Goal: Task Accomplishment & Management: Manage account settings

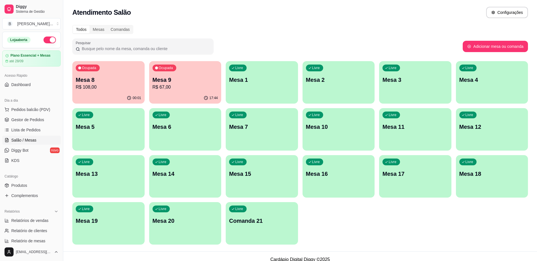
click at [100, 81] on p "Mesa 8" at bounding box center [109, 80] width 66 height 8
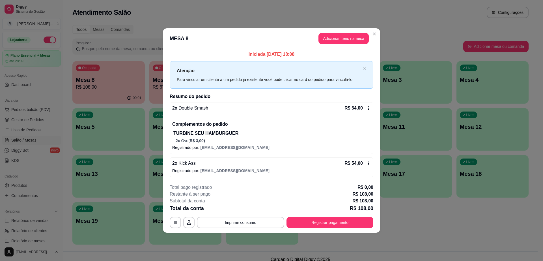
click at [366, 109] on icon at bounding box center [368, 108] width 5 height 5
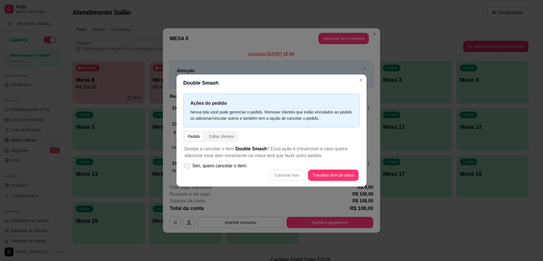
click at [186, 163] on span at bounding box center [187, 166] width 6 height 6
click at [186, 167] on input "Sim, quero cancelar o item." at bounding box center [186, 169] width 4 height 4
checkbox input "true"
click at [290, 172] on button "Cancelar item" at bounding box center [287, 174] width 34 height 11
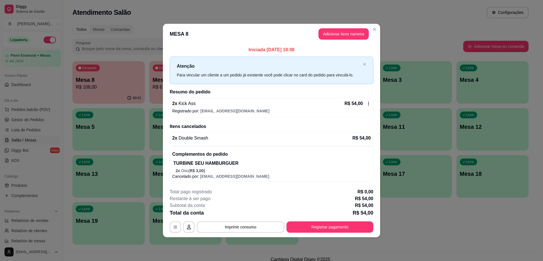
click at [368, 106] on div "R$ 54,00" at bounding box center [357, 103] width 26 height 7
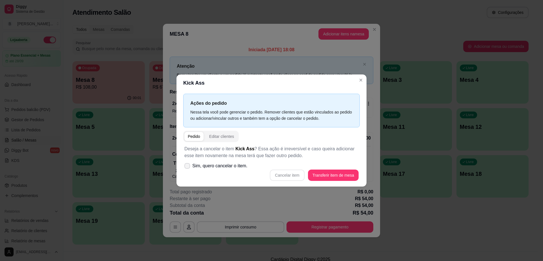
click at [190, 164] on label "Sim, quero cancelar o item." at bounding box center [216, 165] width 68 height 11
click at [188, 167] on input "Sim, quero cancelar o item." at bounding box center [186, 169] width 4 height 4
checkbox input "true"
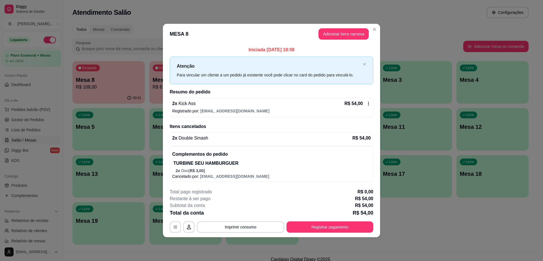
click at [368, 99] on div "2 x Kick Ass R$ 54,00 Registrado por: [EMAIL_ADDRESS][DOMAIN_NAME]" at bounding box center [271, 107] width 203 height 20
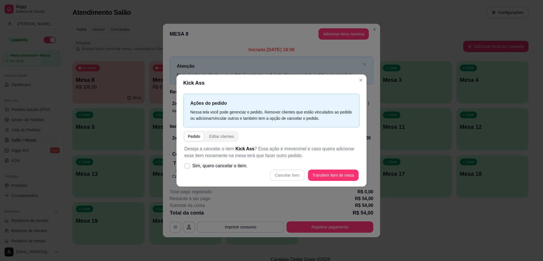
click at [185, 159] on div "Deseja a cancelar o item Kick Ass ? Essa ação é irreversível e caso queira adic…" at bounding box center [271, 163] width 176 height 42
click at [188, 168] on span at bounding box center [187, 165] width 5 height 5
click at [188, 168] on input "Sim, quero cancelar o item." at bounding box center [186, 169] width 4 height 4
checkbox input "true"
click at [289, 176] on button "Cancelar item" at bounding box center [287, 174] width 34 height 11
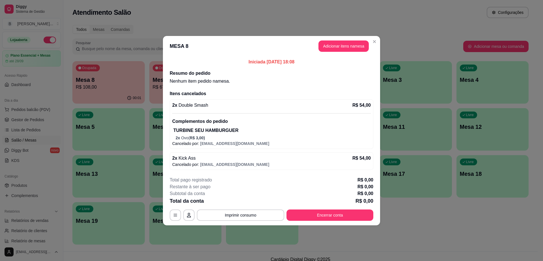
click at [334, 37] on header "MESA 8 Adicionar itens na mesa" at bounding box center [271, 46] width 217 height 20
click at [332, 45] on button "Adicionar itens na mesa" at bounding box center [343, 45] width 50 height 11
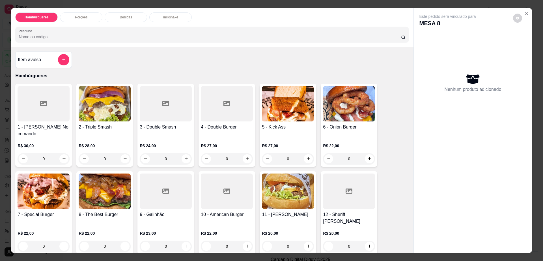
click at [279, 125] on h4 "5 - Kick Ass" at bounding box center [288, 126] width 52 height 7
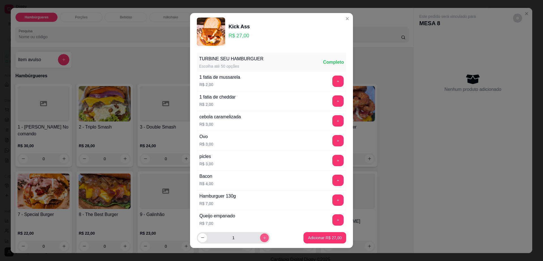
click at [263, 237] on icon "increase-product-quantity" at bounding box center [264, 237] width 3 height 3
type input "4"
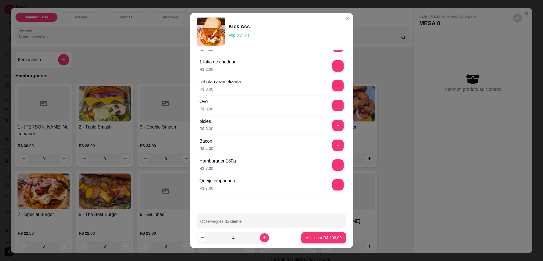
scroll to position [35, 0]
click at [332, 105] on button "+" at bounding box center [337, 104] width 11 height 11
click at [326, 234] on button "Adicionar R$ 120,00" at bounding box center [323, 237] width 45 height 11
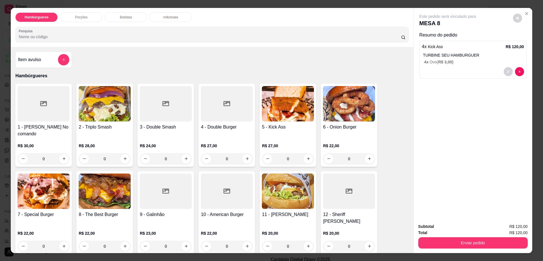
click at [126, 11] on div "Hambúrgueres Porções Bebidas milkshake Pesquisa" at bounding box center [212, 27] width 402 height 39
click at [128, 23] on div "Hambúrgueres Porções Bebidas milkshake Pesquisa" at bounding box center [212, 27] width 402 height 39
click at [128, 20] on div "Bebidas" at bounding box center [126, 17] width 42 height 10
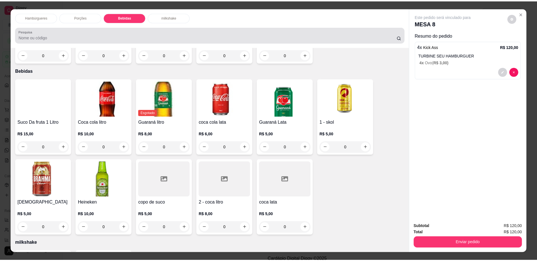
scroll to position [10, 0]
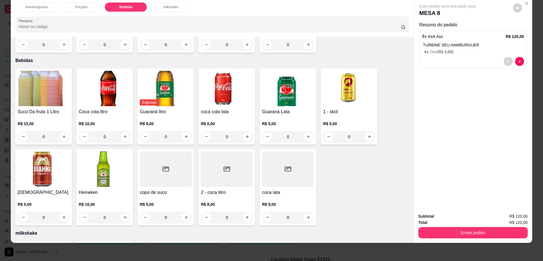
click at [272, 152] on div at bounding box center [288, 168] width 52 height 35
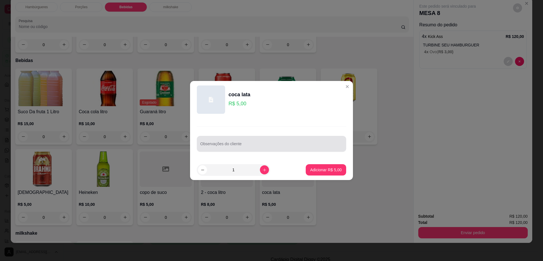
click at [260, 148] on input "Observações do cliente" at bounding box center [271, 146] width 142 height 6
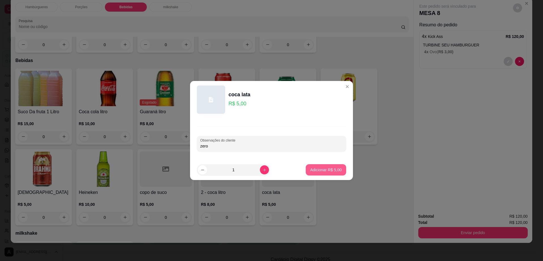
type input "zero"
click at [327, 170] on p "Adicionar R$ 5,00" at bounding box center [325, 170] width 31 height 6
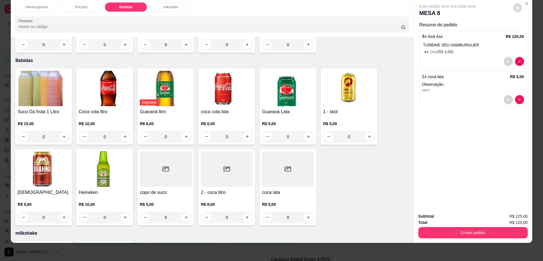
click at [515, 5] on button "decrease-product-quantity" at bounding box center [517, 7] width 9 height 9
click at [525, 29] on span "Automatic updates" at bounding box center [526, 30] width 6 height 5
click at [525, 31] on input "Automatic updates" at bounding box center [523, 33] width 4 height 4
checkbox input "true"
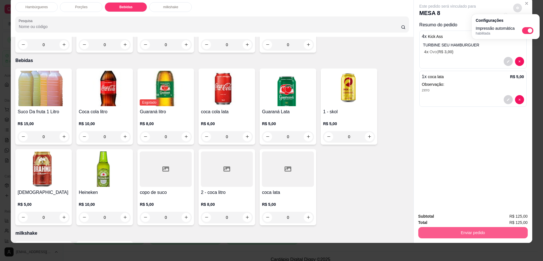
click at [432, 227] on button "Enviar pedido" at bounding box center [472, 232] width 109 height 11
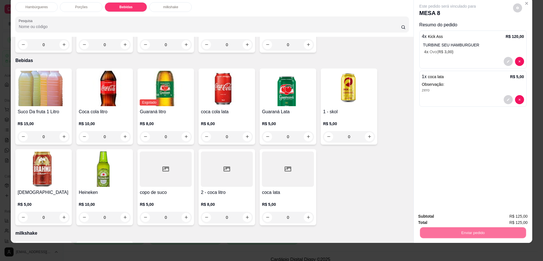
click at [437, 216] on button "Não registrar e enviar pedido" at bounding box center [453, 218] width 59 height 11
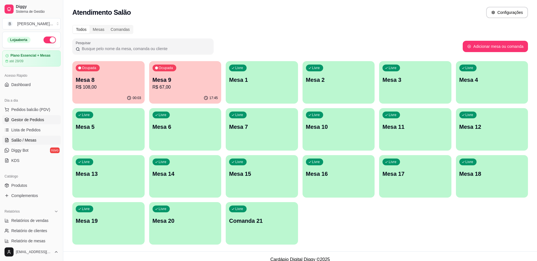
click at [36, 118] on span "Gestor de Pedidos" at bounding box center [27, 120] width 33 height 6
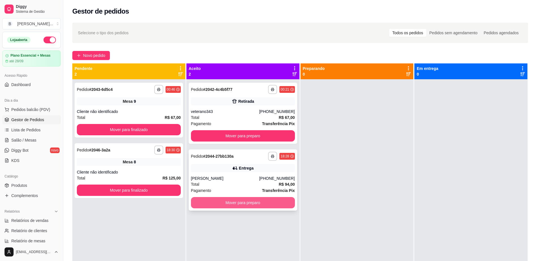
click at [250, 202] on button "Mover para preparo" at bounding box center [243, 202] width 104 height 11
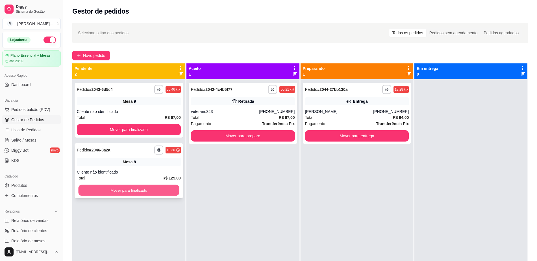
click at [160, 190] on button "Mover para finalizado" at bounding box center [129, 190] width 101 height 11
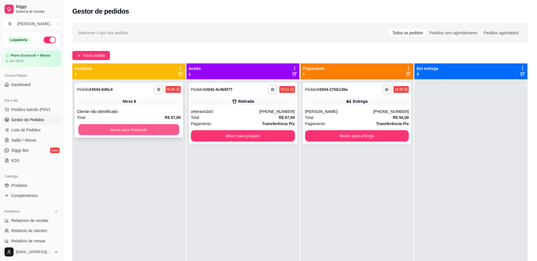
click at [139, 130] on button "Mover para finalizado" at bounding box center [129, 129] width 101 height 11
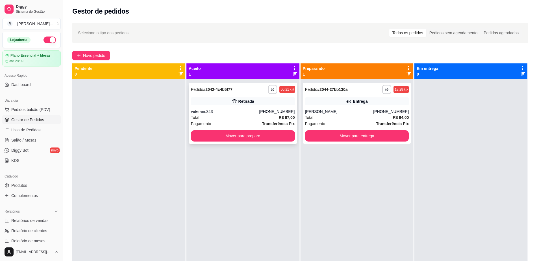
click at [248, 110] on div "veterano343" at bounding box center [225, 112] width 68 height 6
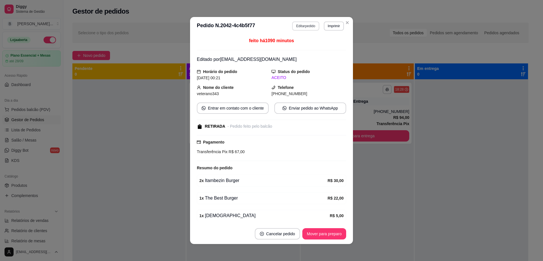
click at [302, 23] on button "Editar pedido" at bounding box center [305, 25] width 27 height 9
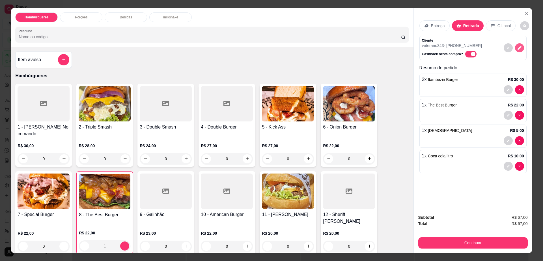
click at [517, 49] on icon "decrease-product-quantity" at bounding box center [519, 47] width 5 height 5
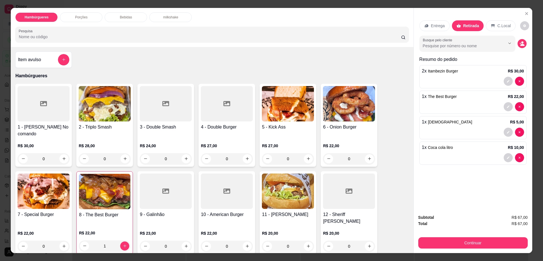
click at [487, 190] on div "Entrega Retirada C.Local Busque pelo cliente Resumo do pedido 2 x Itambezin Bur…" at bounding box center [472, 109] width 118 height 202
click at [522, 14] on button "Close" at bounding box center [526, 13] width 9 height 9
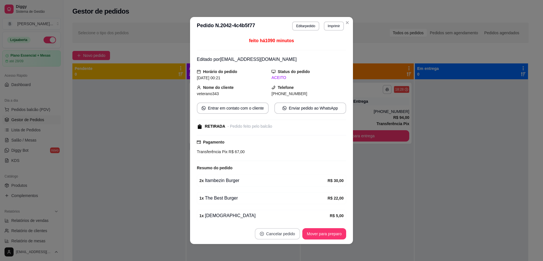
click at [278, 233] on button "Cancelar pedido" at bounding box center [277, 233] width 45 height 11
click at [288, 224] on button "Sim" at bounding box center [290, 219] width 23 height 11
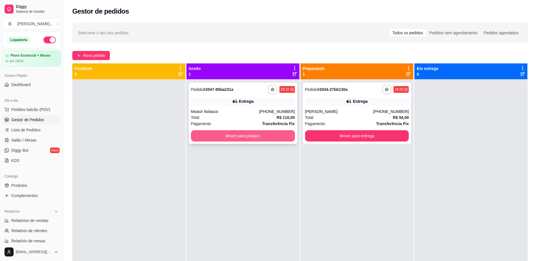
click at [214, 134] on button "Mover para preparo" at bounding box center [243, 135] width 104 height 11
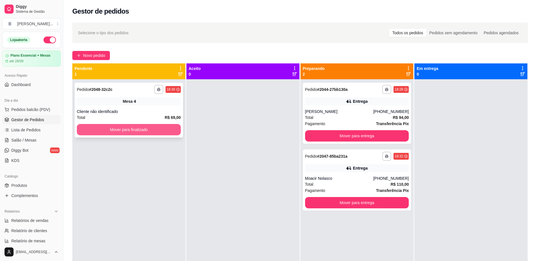
click at [157, 128] on button "Mover para finalizado" at bounding box center [129, 129] width 104 height 11
click at [35, 137] on span "Salão / Mesas" at bounding box center [23, 140] width 25 height 6
click at [36, 137] on link "Salão / Mesas" at bounding box center [31, 139] width 58 height 9
click at [35, 137] on span "Salão / Mesas" at bounding box center [23, 140] width 25 height 6
